Goal: Task Accomplishment & Management: Manage account settings

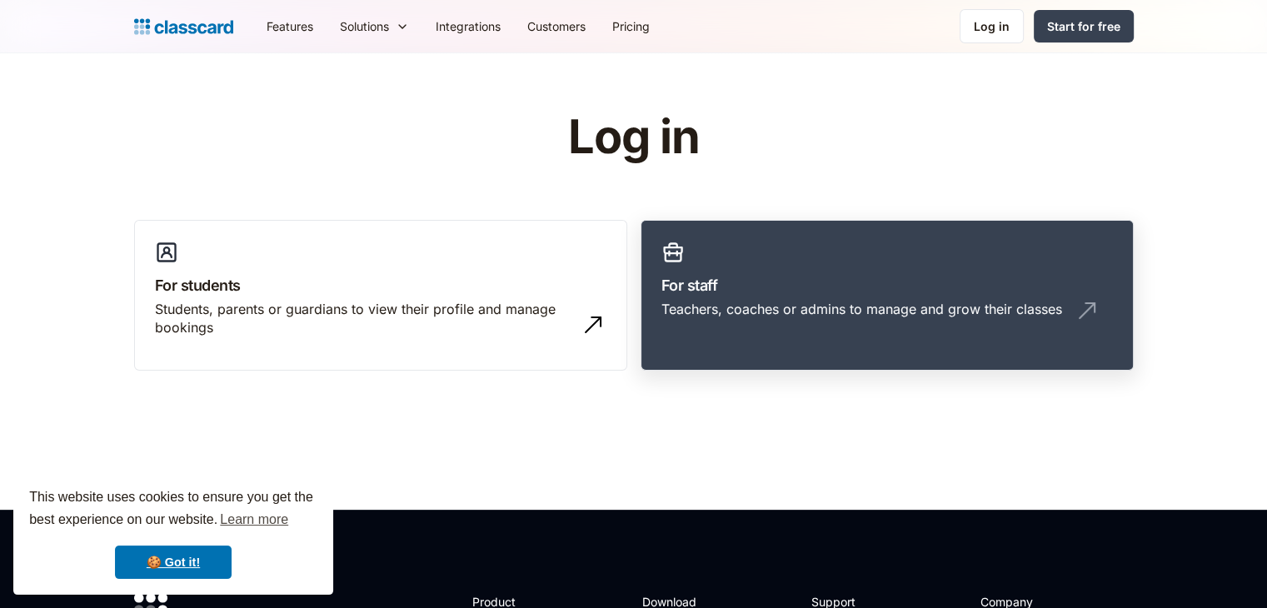
click at [704, 331] on div "Teachers, coaches or admins to manage and grow their classes" at bounding box center [888, 316] width 452 height 32
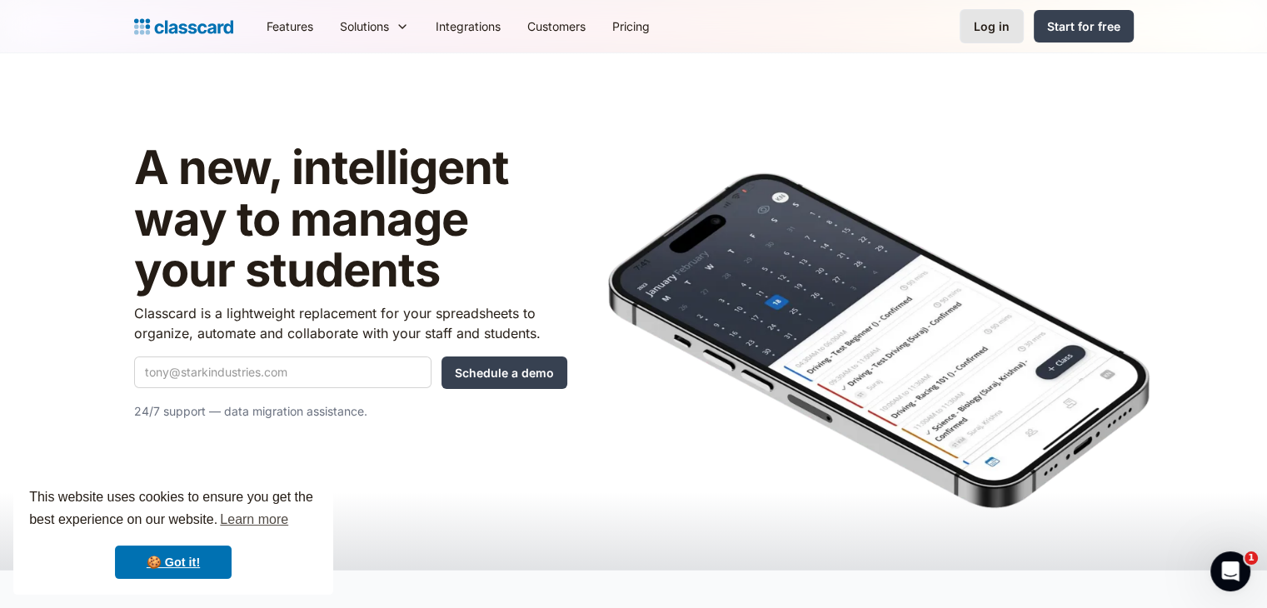
click at [1001, 22] on div "Log in" at bounding box center [992, 25] width 36 height 17
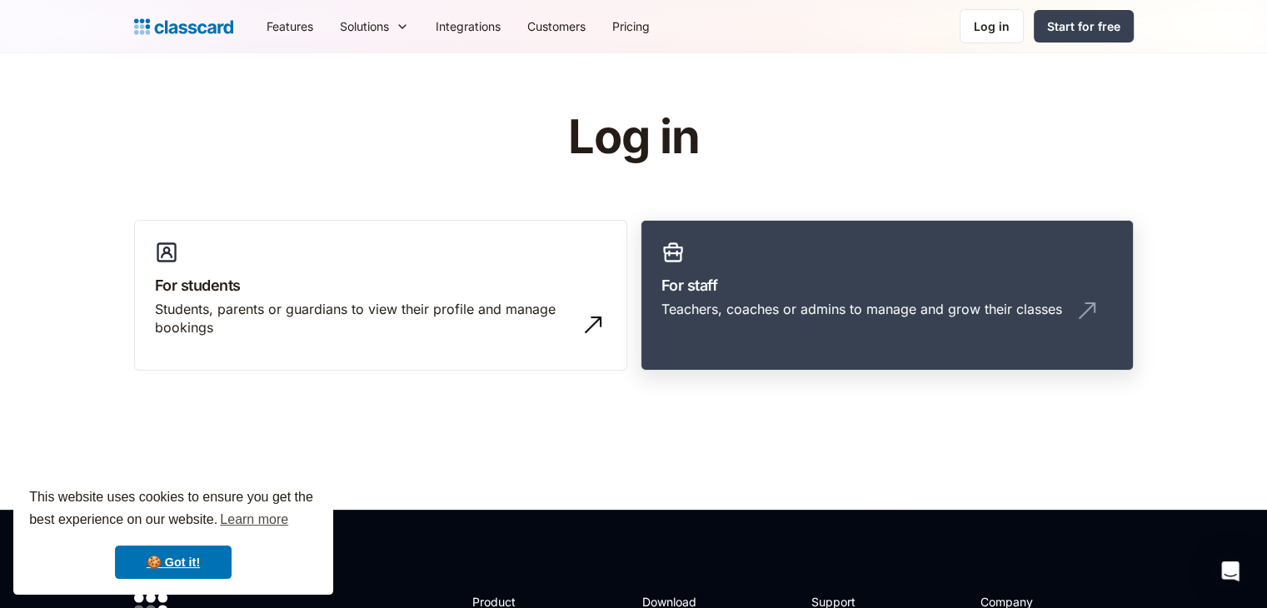
click at [800, 302] on div "Teachers, coaches or admins to manage and grow their classes" at bounding box center [862, 309] width 401 height 18
